Goal: Check status

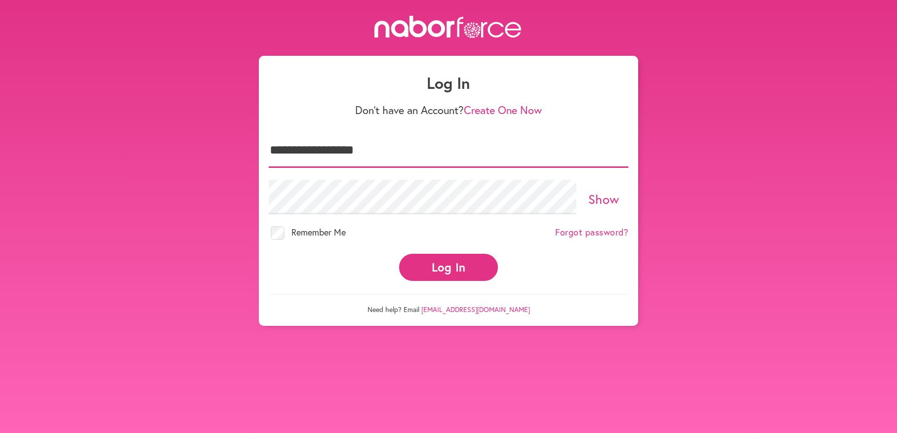
type input "**********"
click at [476, 267] on button "Log In" at bounding box center [448, 267] width 99 height 27
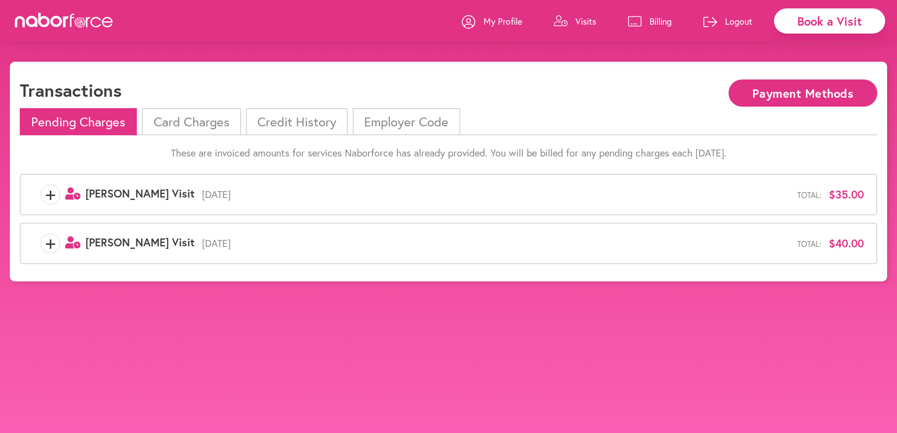
click at [655, 25] on p "Billing" at bounding box center [660, 21] width 22 height 12
click at [71, 194] on icon "user-clock Created with Sketch." at bounding box center [72, 193] width 15 height 13
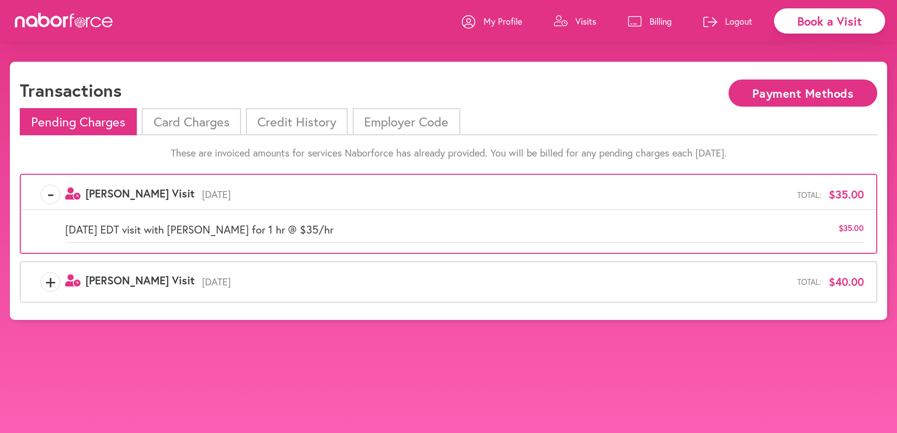
click at [71, 194] on icon "user-clock Created with Sketch." at bounding box center [72, 193] width 15 height 13
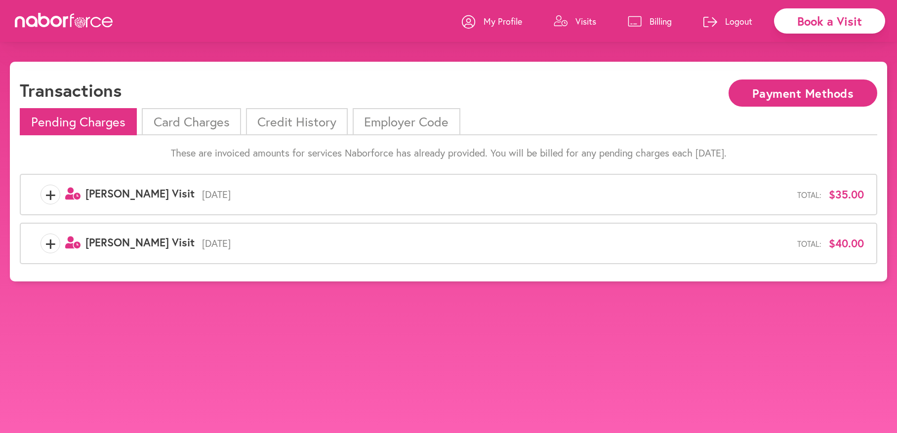
click at [101, 243] on span "[PERSON_NAME] Visit" at bounding box center [139, 242] width 109 height 14
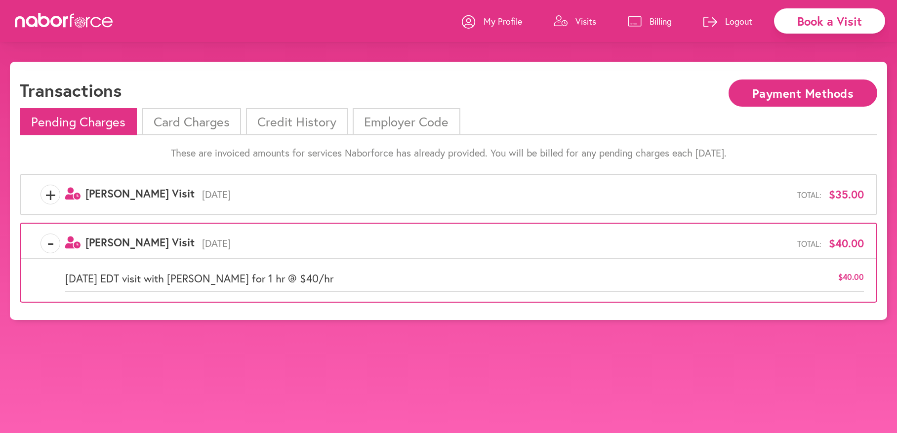
click at [101, 243] on span "[PERSON_NAME] Visit" at bounding box center [139, 242] width 109 height 14
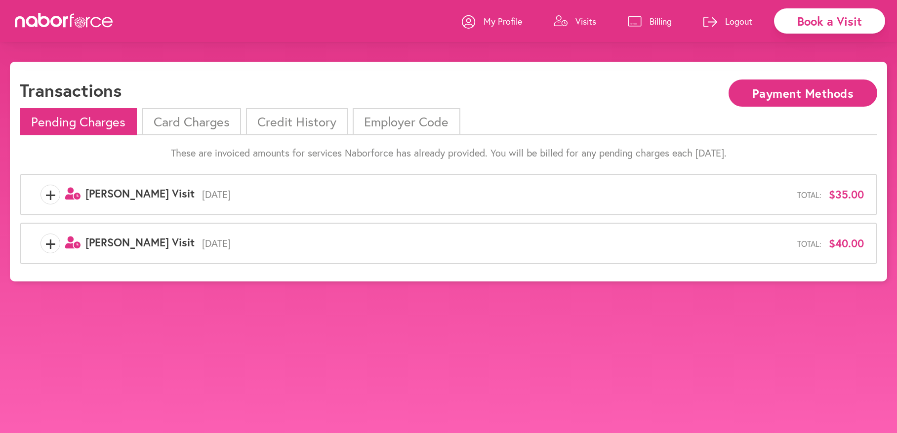
click at [582, 22] on p "Visits" at bounding box center [585, 21] width 21 height 12
